Goal: Task Accomplishment & Management: Manage account settings

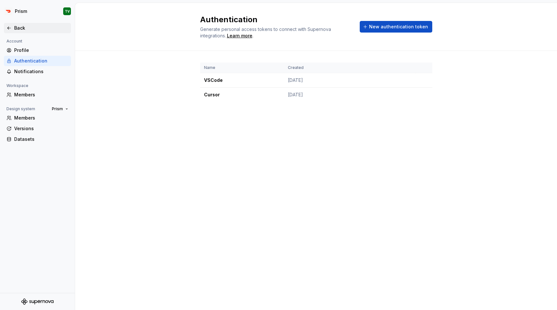
click at [31, 27] on div "Back" at bounding box center [41, 28] width 54 height 6
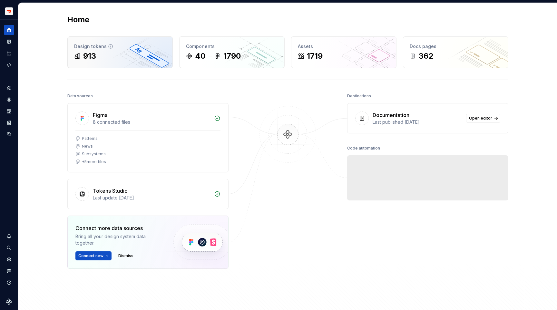
click at [92, 55] on div "913" at bounding box center [89, 56] width 13 height 10
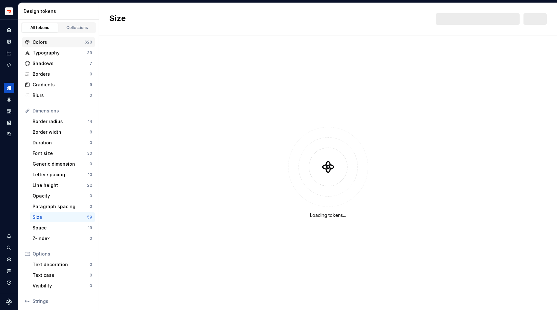
click at [47, 42] on div "Colors" at bounding box center [59, 42] width 52 height 6
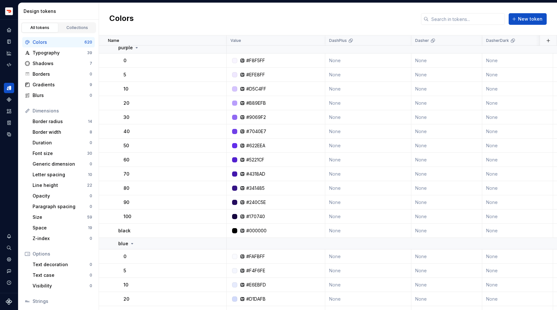
scroll to position [44, 0]
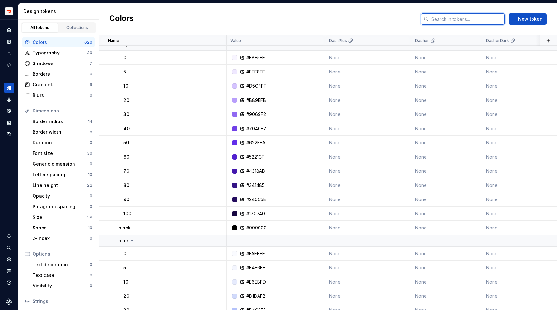
click at [439, 18] on input "text" at bounding box center [467, 19] width 76 height 12
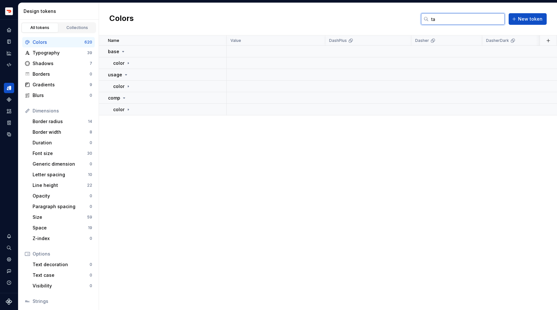
scroll to position [0, 0]
type input "tag"
click at [129, 62] on icon at bounding box center [128, 63] width 5 height 5
click at [128, 76] on icon at bounding box center [129, 74] width 5 height 5
click at [135, 108] on icon at bounding box center [136, 109] width 5 height 5
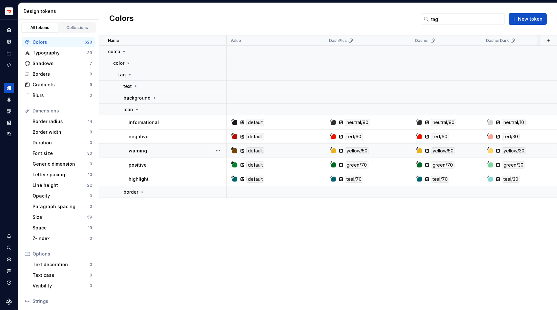
click at [237, 151] on div "default" at bounding box center [278, 150] width 94 height 7
click at [232, 150] on icon at bounding box center [232, 148] width 3 height 3
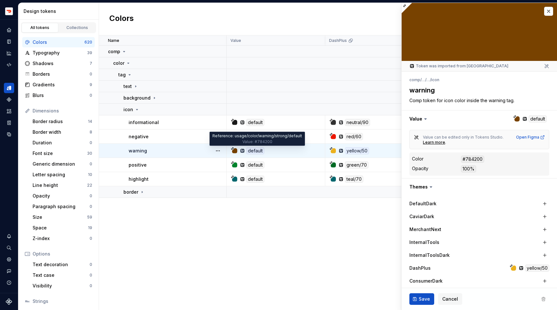
click at [258, 151] on div "default" at bounding box center [255, 150] width 18 height 7
click at [425, 90] on textarea "warning" at bounding box center [478, 90] width 140 height 12
click at [429, 89] on textarea "warning" at bounding box center [478, 90] width 140 height 12
click at [181, 151] on div "warning" at bounding box center [177, 151] width 97 height 6
click at [135, 85] on icon at bounding box center [135, 86] width 5 height 5
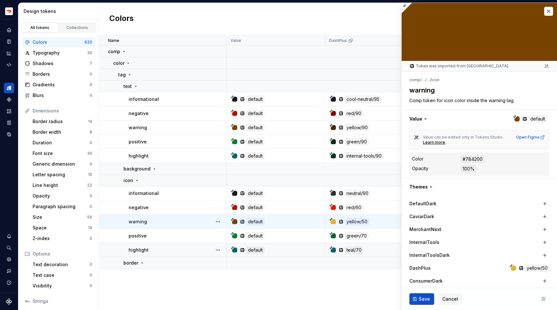
click at [239, 252] on div "default" at bounding box center [278, 250] width 94 height 7
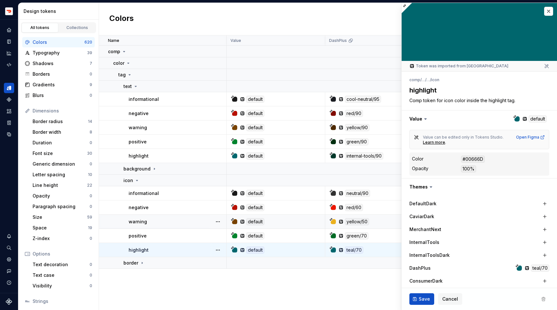
type textarea "*"
